Goal: Communication & Community: Answer question/provide support

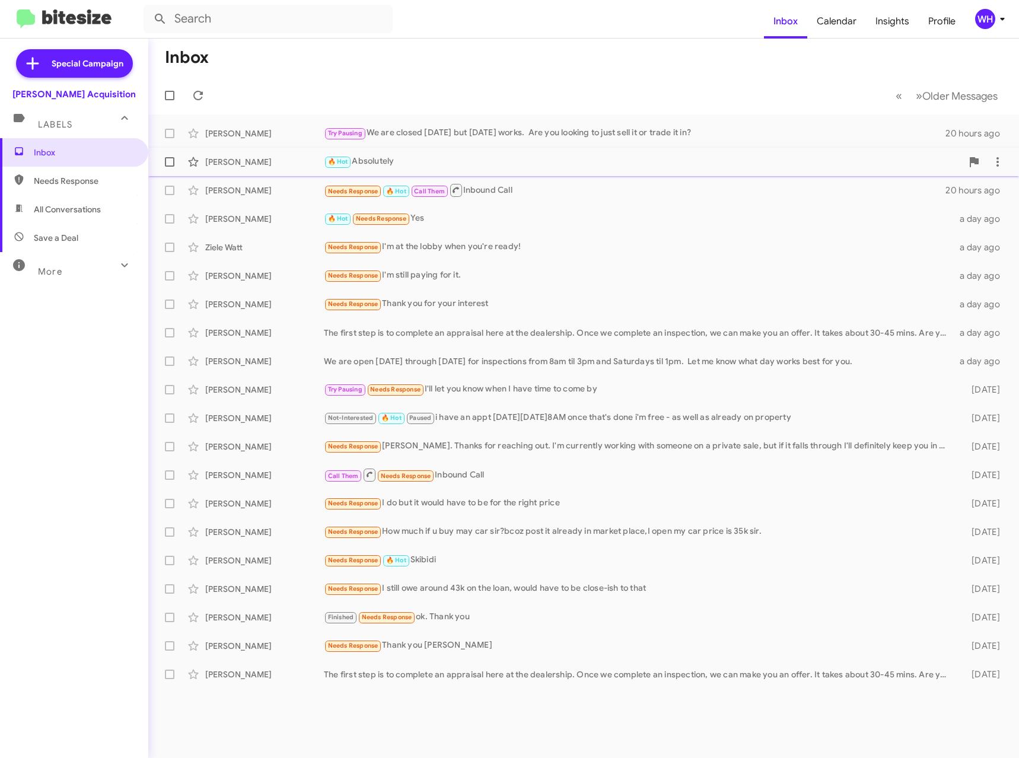
click at [226, 163] on div "[PERSON_NAME]" at bounding box center [264, 162] width 119 height 12
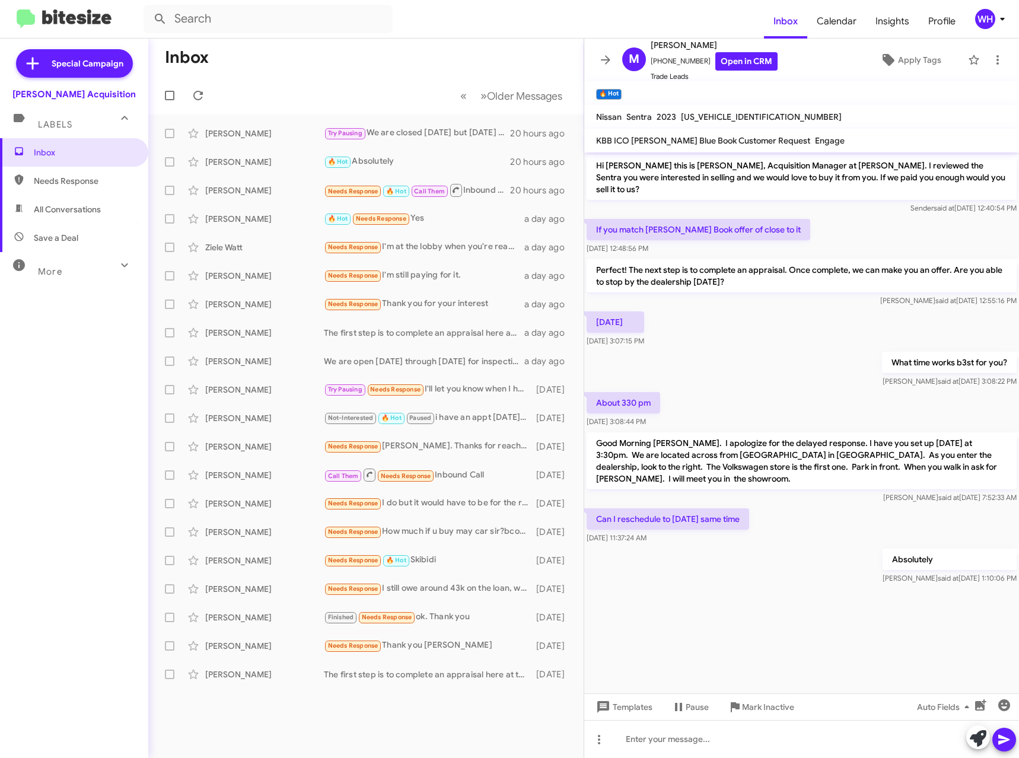
click at [710, 119] on span "[US_VEHICLE_IDENTIFICATION_NUMBER]" at bounding box center [761, 117] width 161 height 11
drag, startPoint x: 710, startPoint y: 119, endPoint x: 717, endPoint y: 653, distance: 534.6
click at [717, 654] on cdk-virtual-scroll-viewport "Hi [PERSON_NAME] this is [PERSON_NAME], Acquisition Manager at [PERSON_NAME]. I…" at bounding box center [801, 422] width 435 height 541
click at [645, 745] on div at bounding box center [801, 739] width 435 height 38
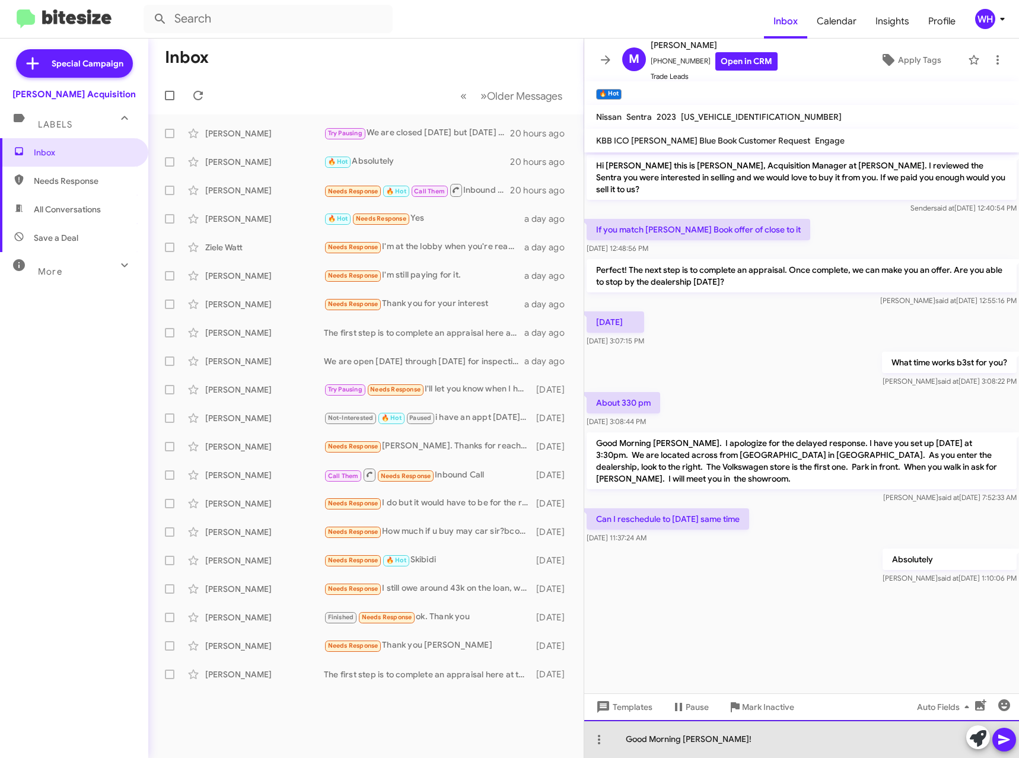
click at [780, 747] on div "Good Morning [PERSON_NAME]!" at bounding box center [801, 739] width 435 height 38
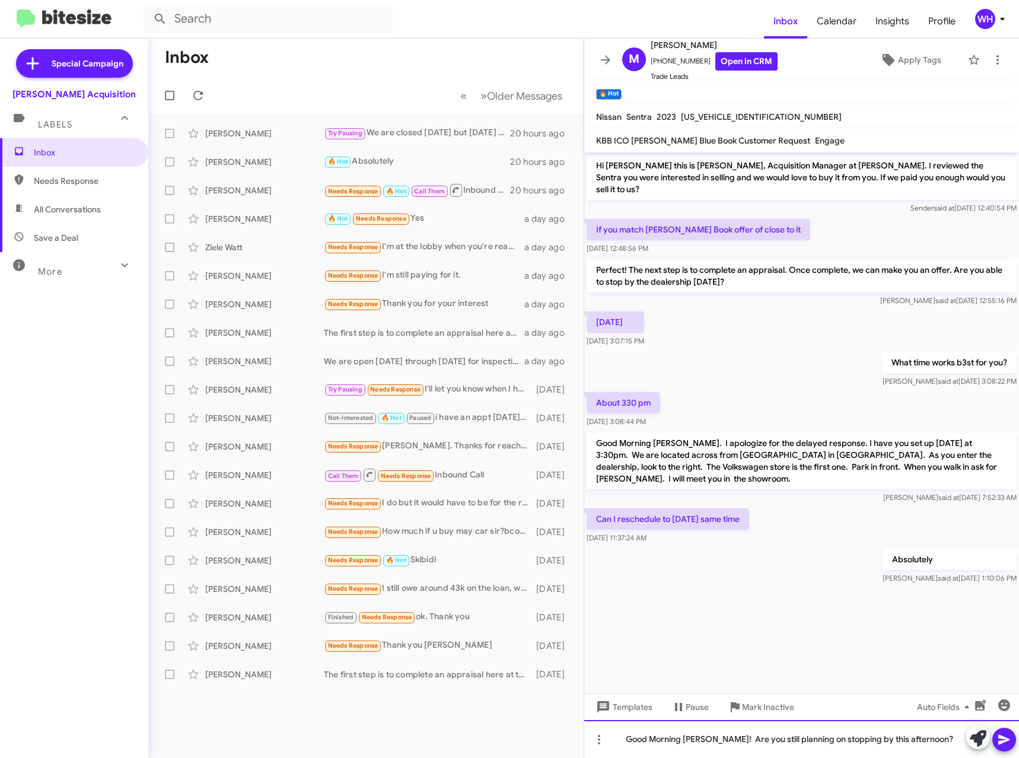
click at [1017, 744] on div "Good Morning [PERSON_NAME]! Are you still planning on stopping by this afternoo…" at bounding box center [801, 739] width 435 height 38
click at [1008, 738] on icon at bounding box center [1004, 740] width 14 height 14
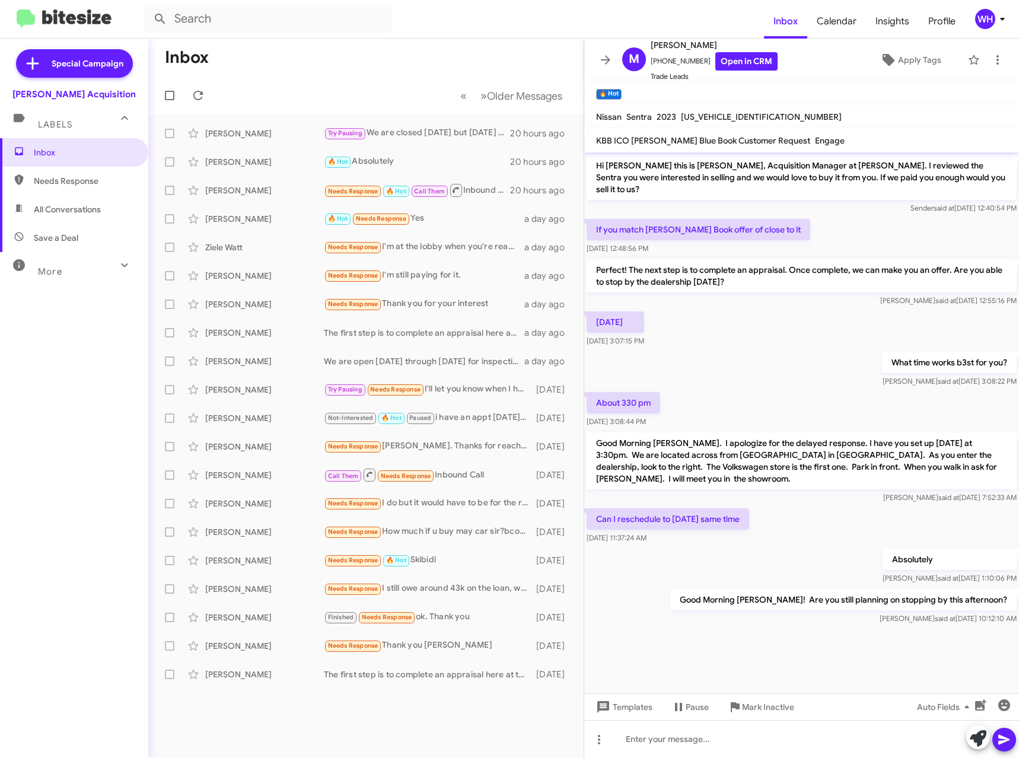
click at [739, 115] on span "[US_VEHICLE_IDENTIFICATION_NUMBER]" at bounding box center [761, 117] width 161 height 11
click at [718, 115] on span "[US_VEHICLE_IDENTIFICATION_NUMBER]" at bounding box center [761, 117] width 161 height 11
drag, startPoint x: 718, startPoint y: 112, endPoint x: 712, endPoint y: 115, distance: 7.2
click at [712, 115] on span "[US_VEHICLE_IDENTIFICATION_NUMBER]" at bounding box center [761, 117] width 161 height 11
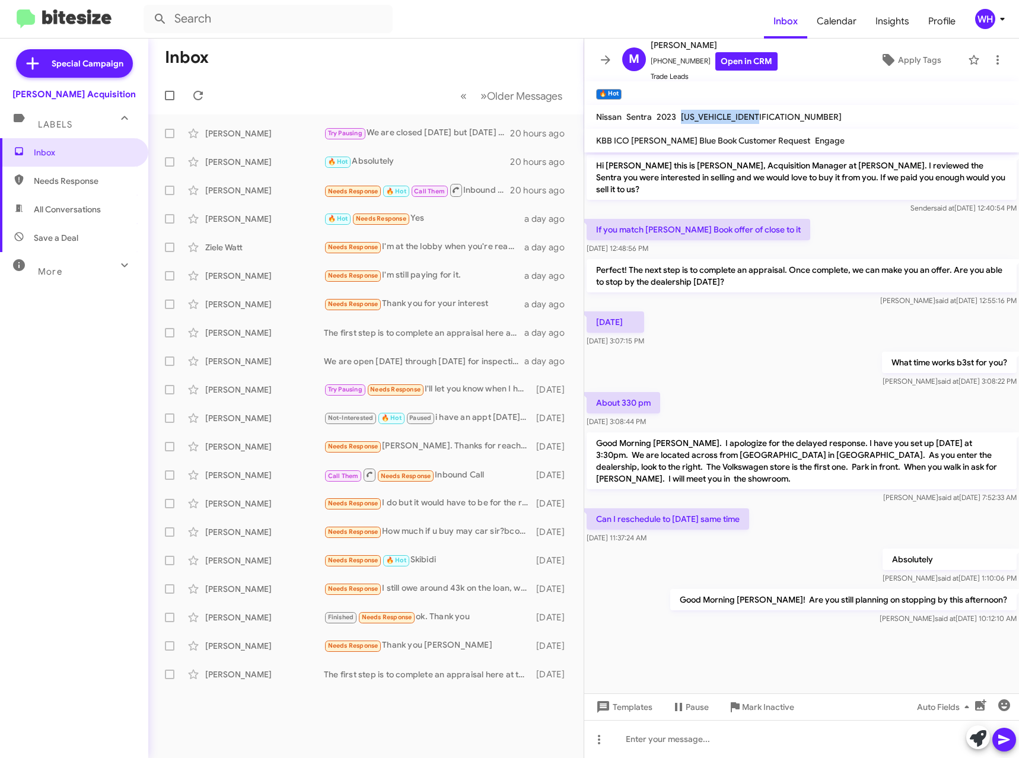
click at [712, 115] on span "[US_VEHICLE_IDENTIFICATION_NUMBER]" at bounding box center [761, 117] width 161 height 11
copy span "[US_VEHICLE_IDENTIFICATION_NUMBER]"
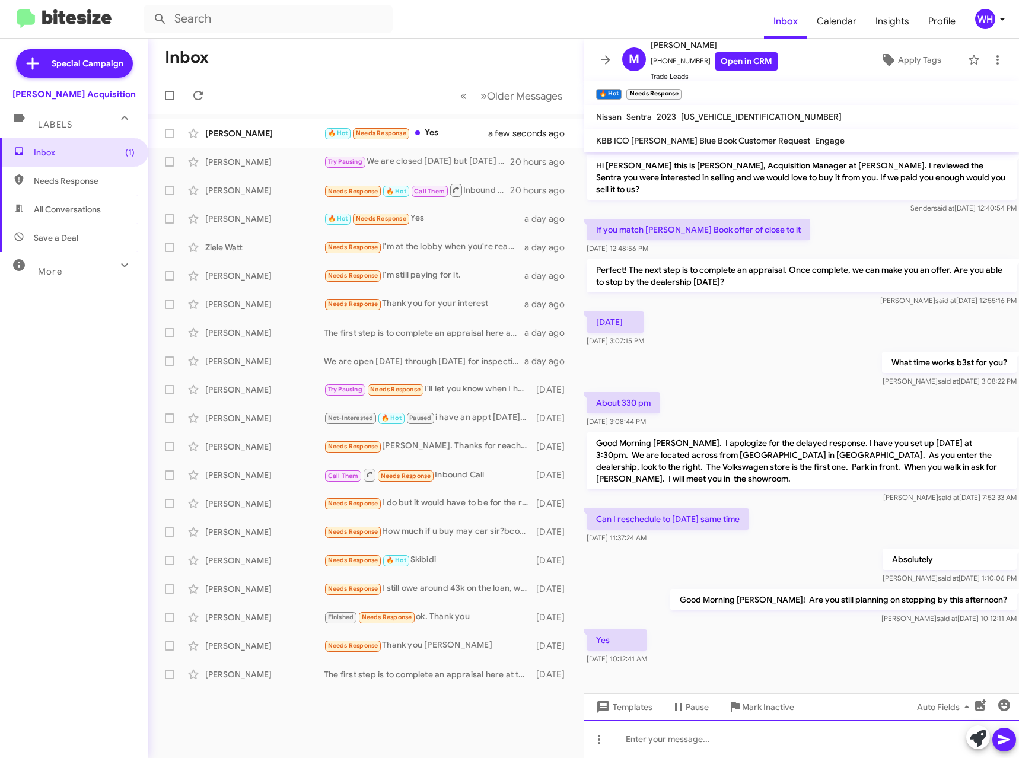
click at [691, 736] on div at bounding box center [801, 739] width 435 height 38
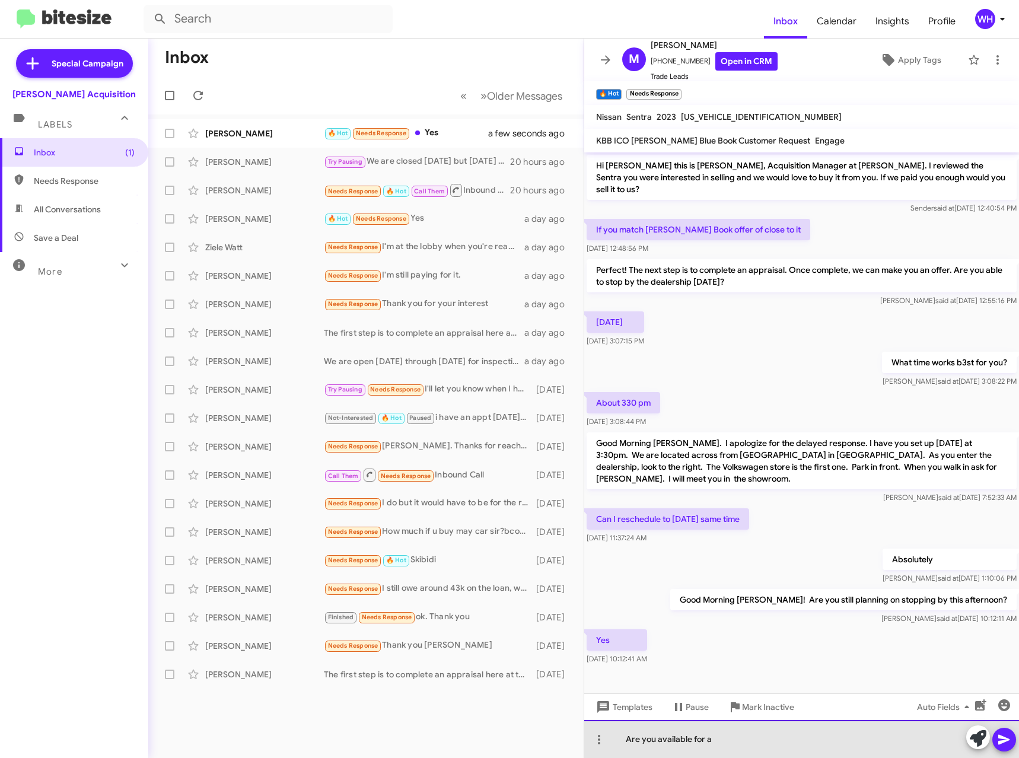
click at [790, 746] on div "Are you available for a" at bounding box center [801, 739] width 435 height 38
click at [732, 736] on div "Are you available for a" at bounding box center [801, 739] width 435 height 38
click at [720, 743] on div "Are you available for a" at bounding box center [801, 739] width 435 height 38
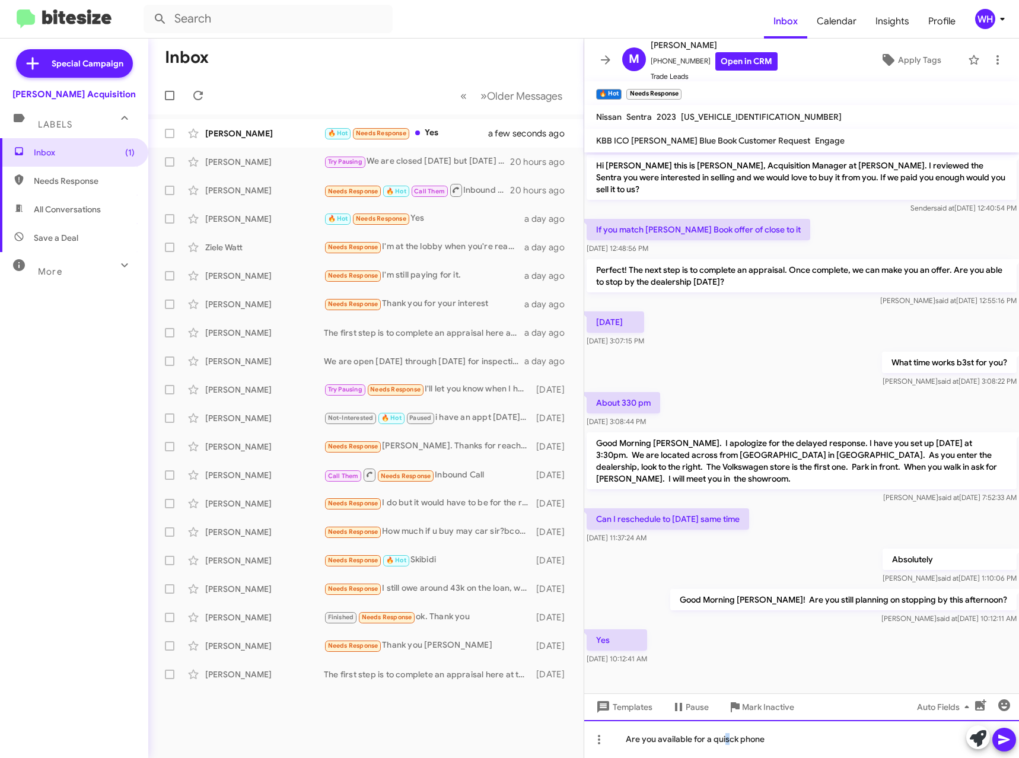
click at [727, 741] on div "Are you available for a quisck phone" at bounding box center [801, 739] width 435 height 38
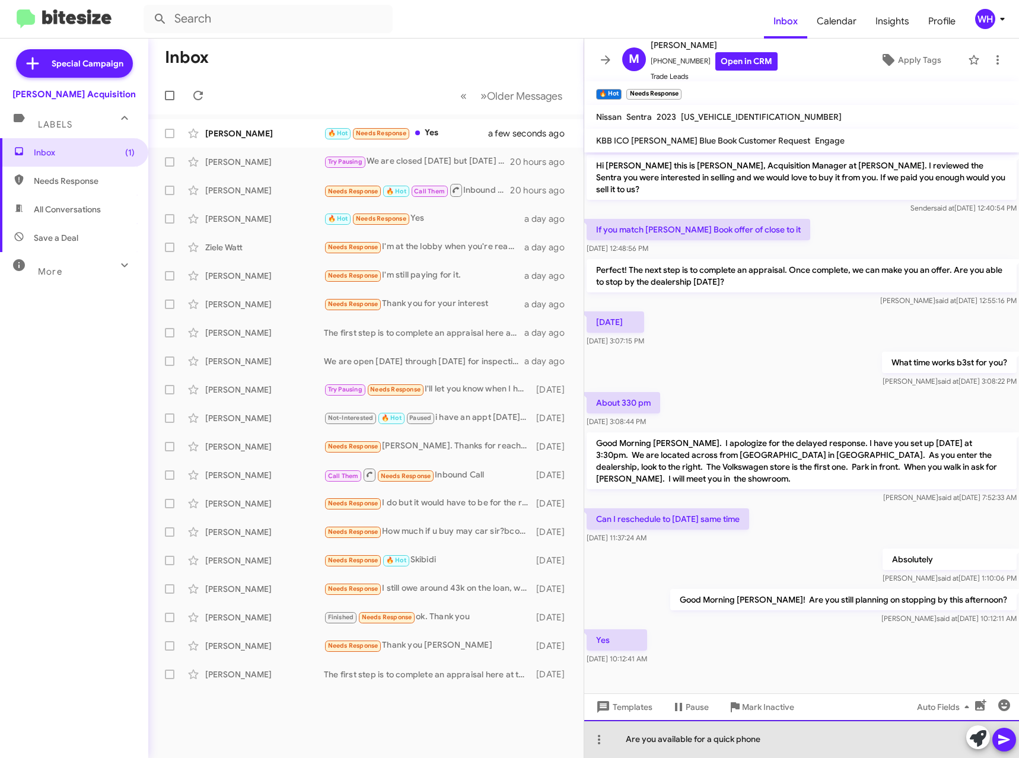
click at [768, 733] on div "Are you available for a quick phone" at bounding box center [801, 739] width 435 height 38
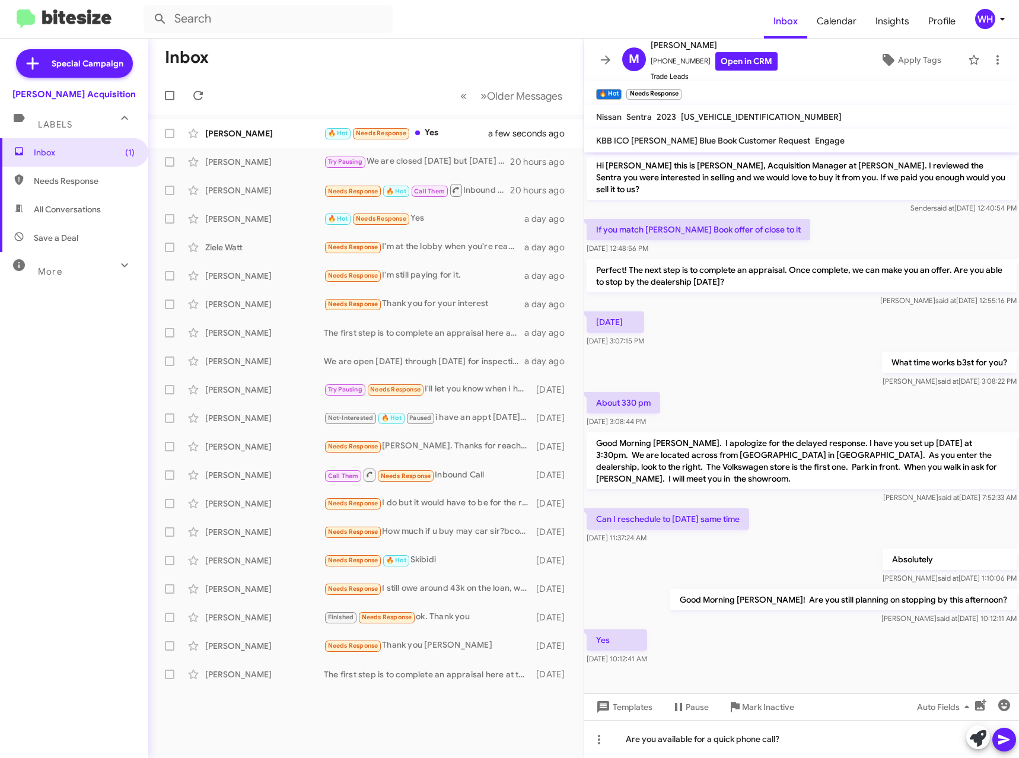
click at [1006, 742] on icon at bounding box center [1003, 740] width 11 height 10
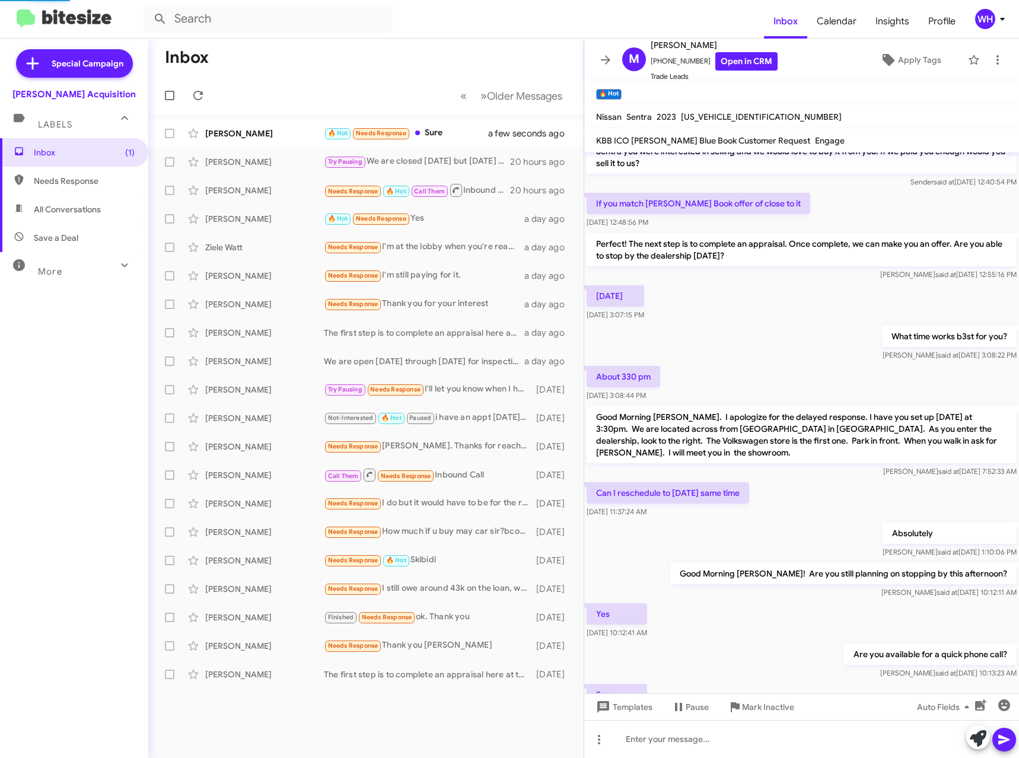
scroll to position [69, 0]
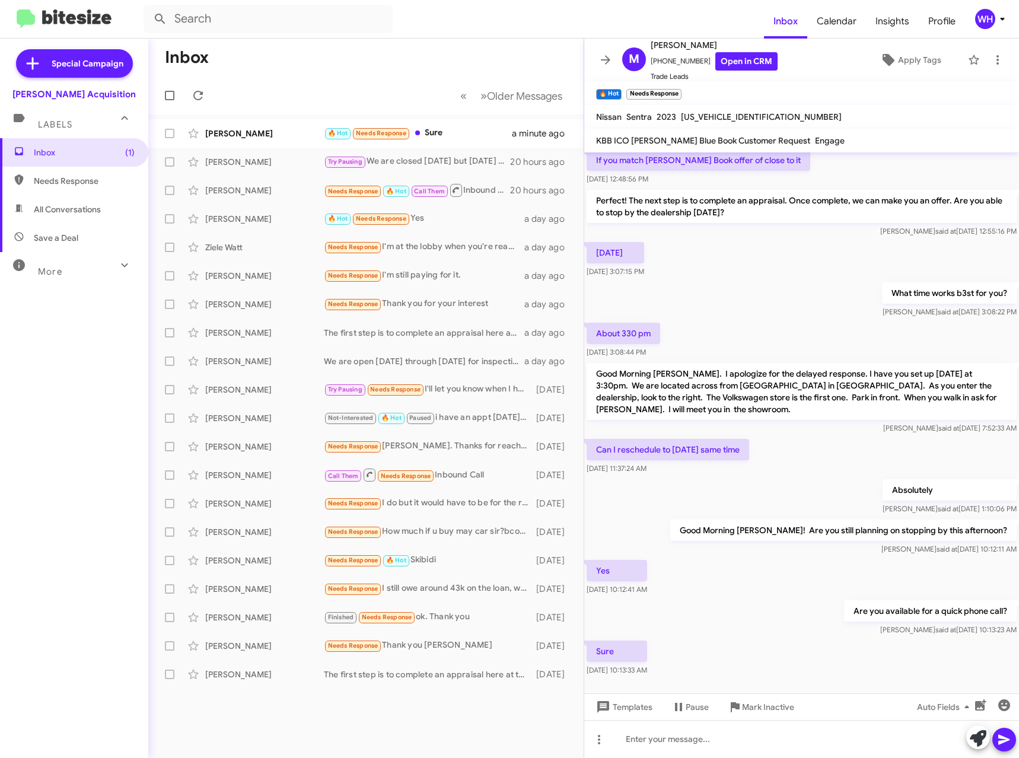
click at [330, 54] on mat-toolbar-row "Inbox" at bounding box center [365, 58] width 435 height 38
click at [338, 44] on mat-toolbar-row "Inbox" at bounding box center [365, 58] width 435 height 38
